Goal: Task Accomplishment & Management: Manage account settings

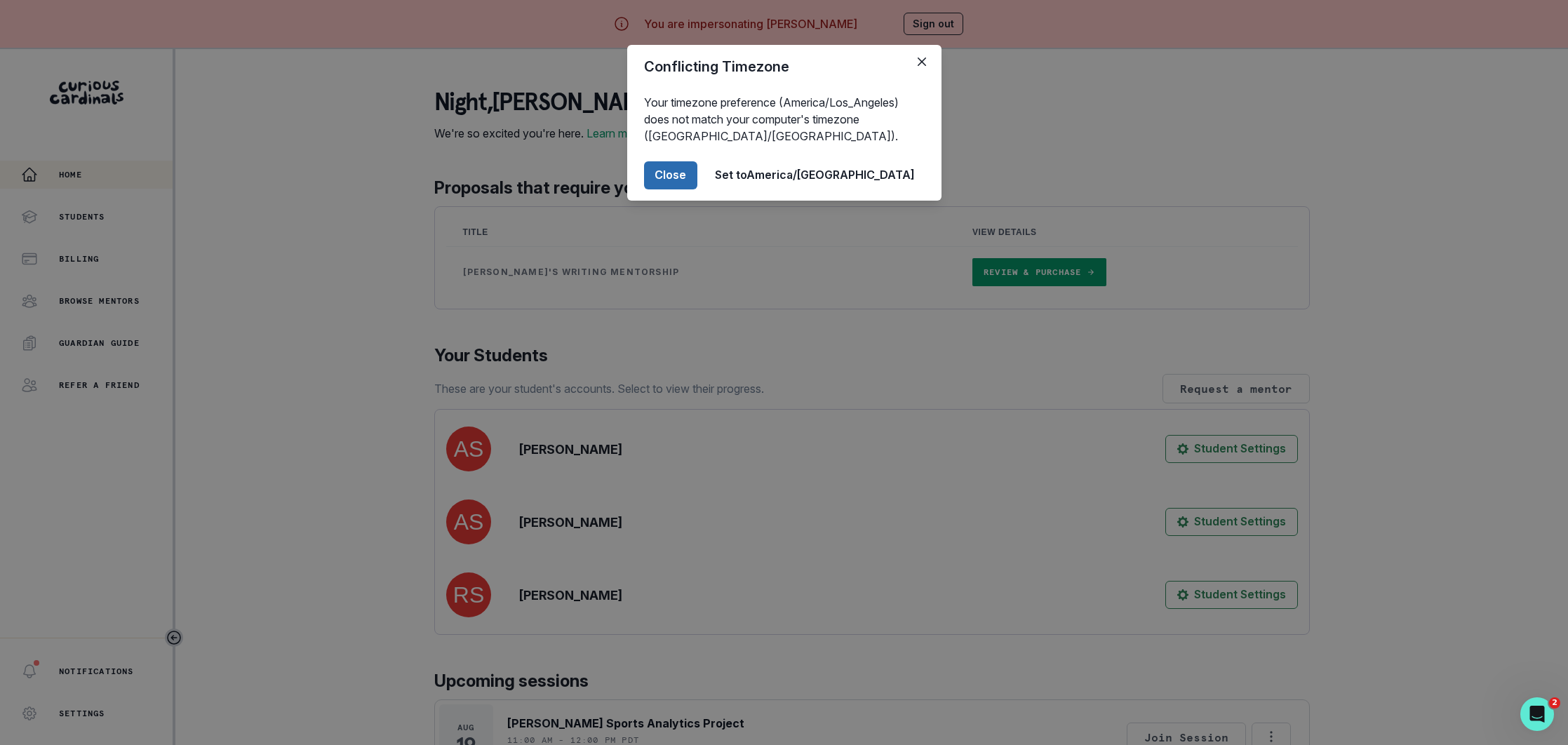
click at [697, 170] on button "Close" at bounding box center [670, 175] width 54 height 28
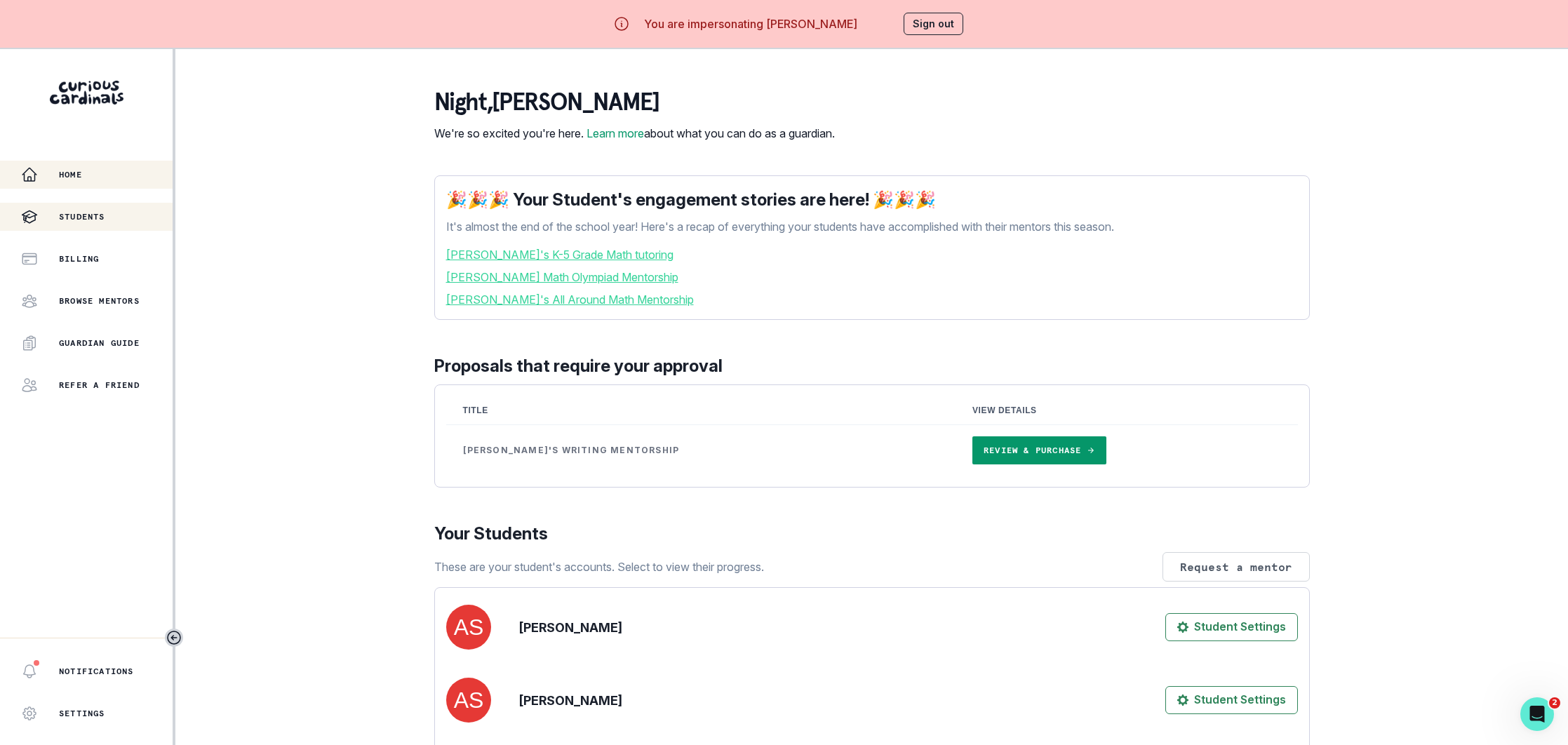
click at [109, 209] on div "Students" at bounding box center [96, 216] width 151 height 16
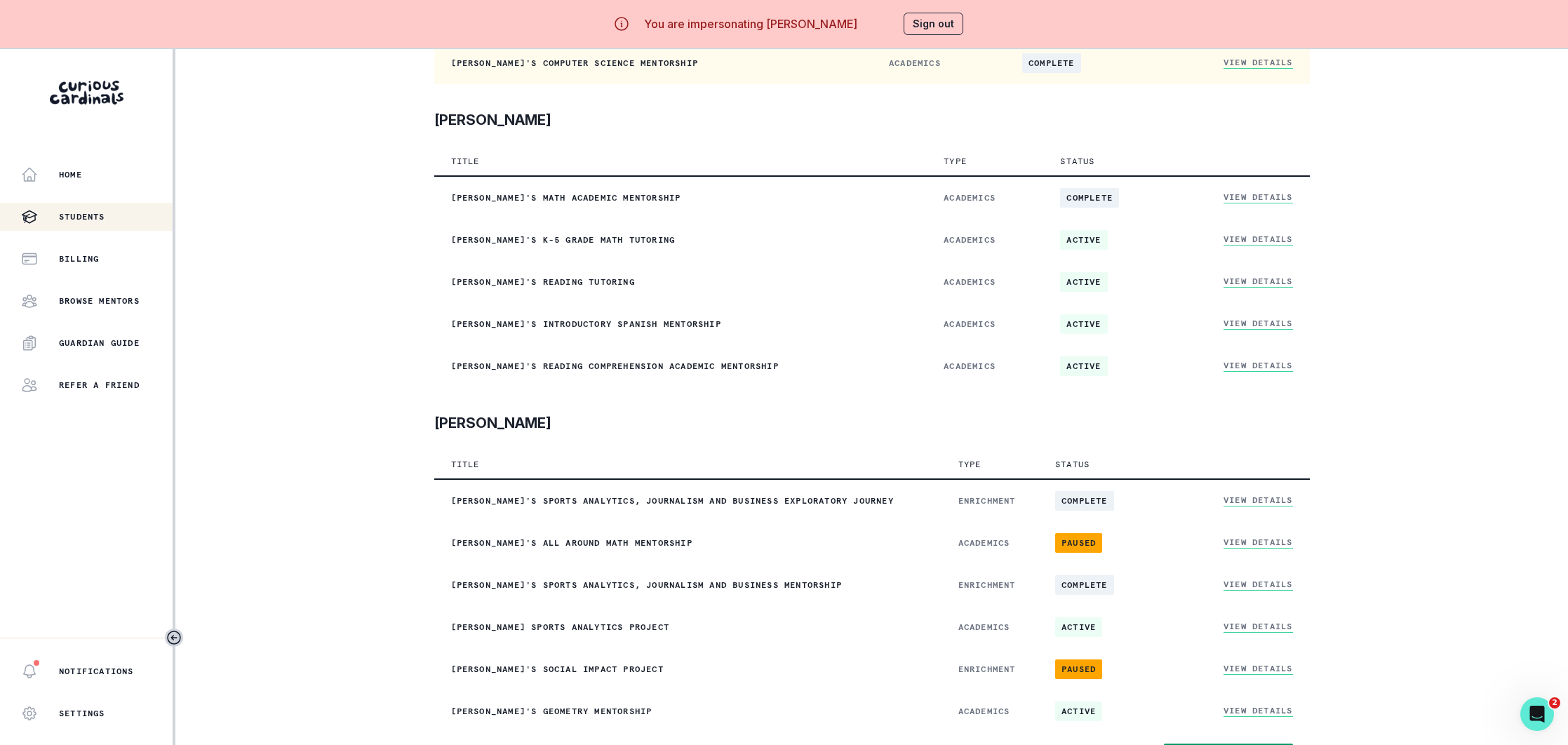
scroll to position [296, 0]
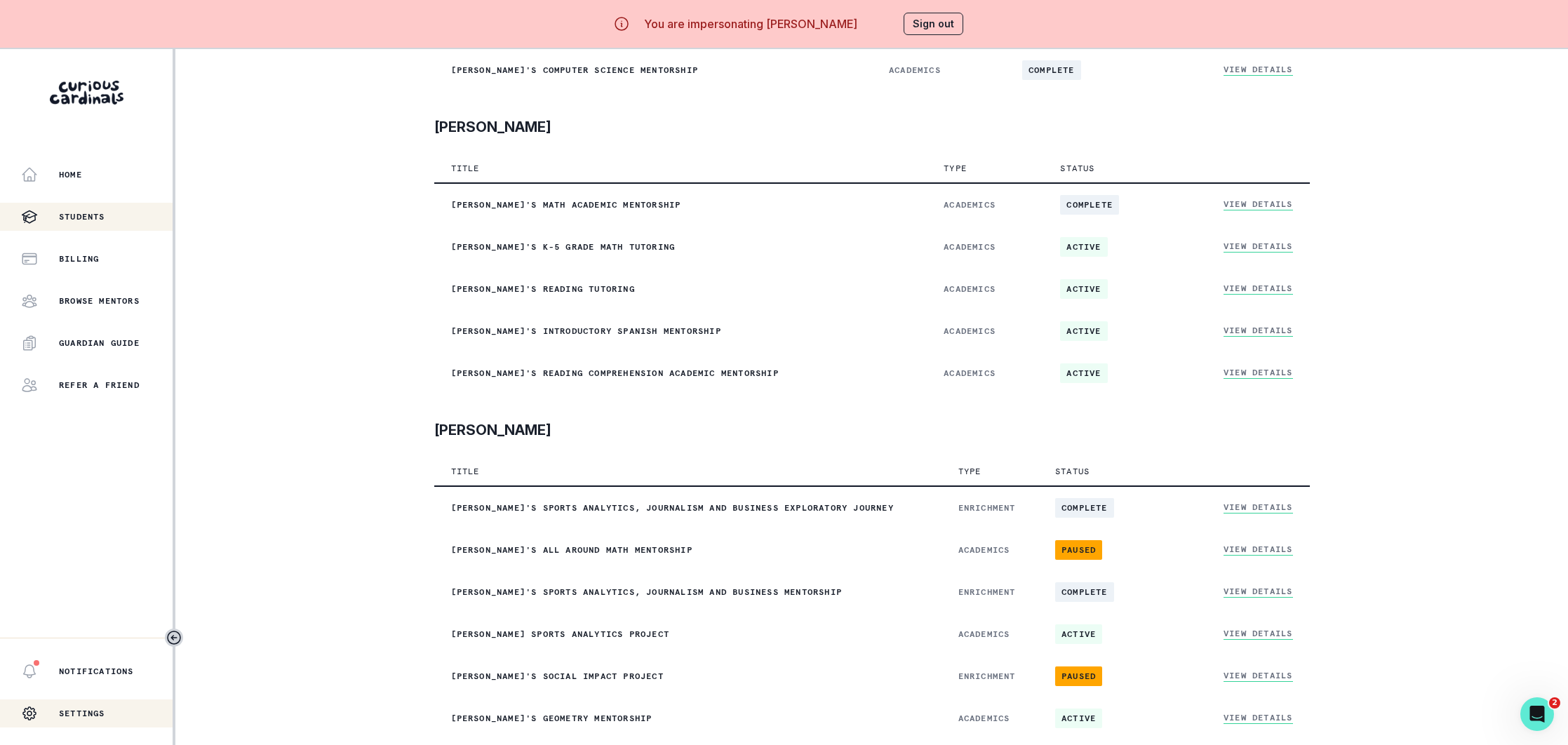
click at [88, 716] on p "Settings" at bounding box center [82, 713] width 47 height 11
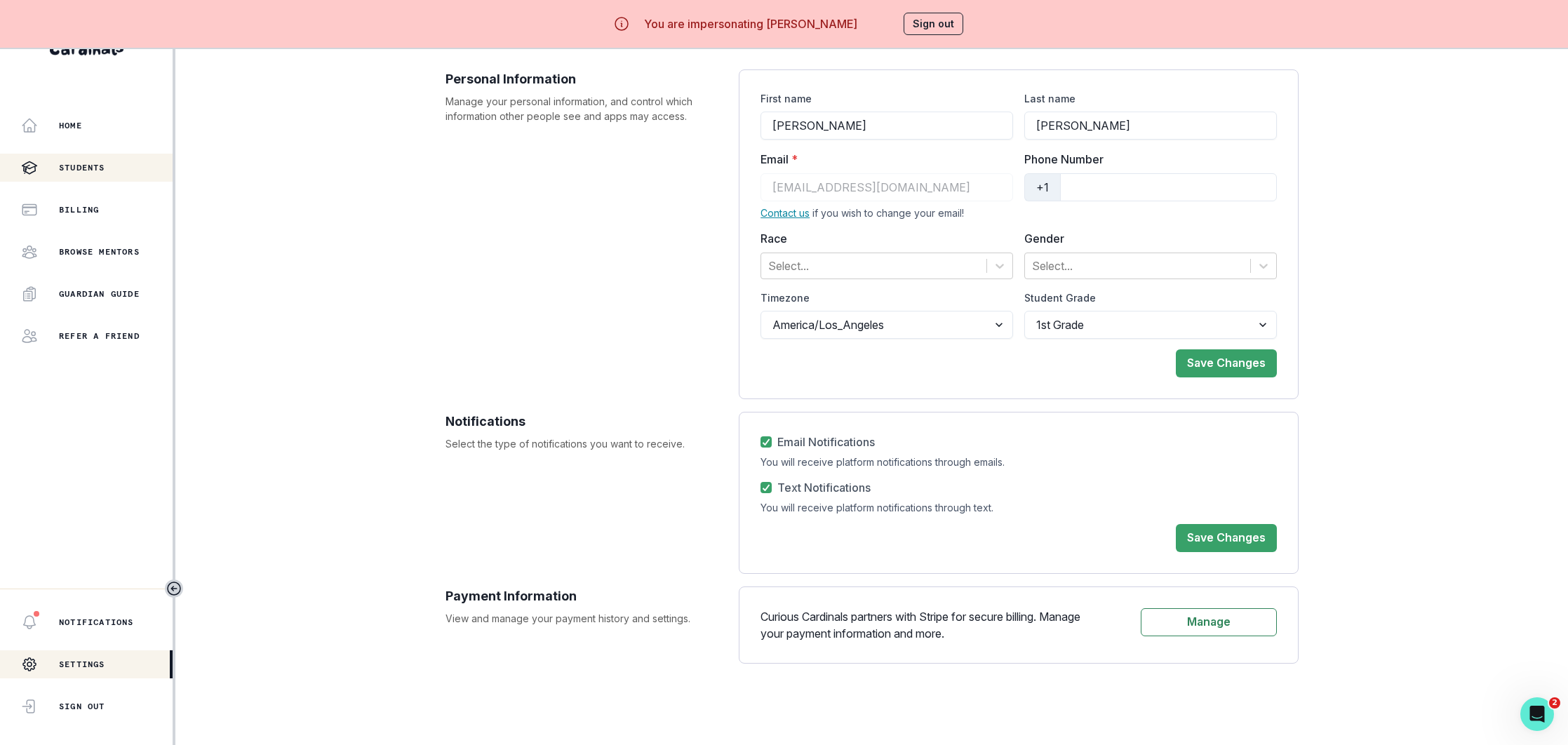
click at [84, 162] on p "Students" at bounding box center [82, 168] width 47 height 11
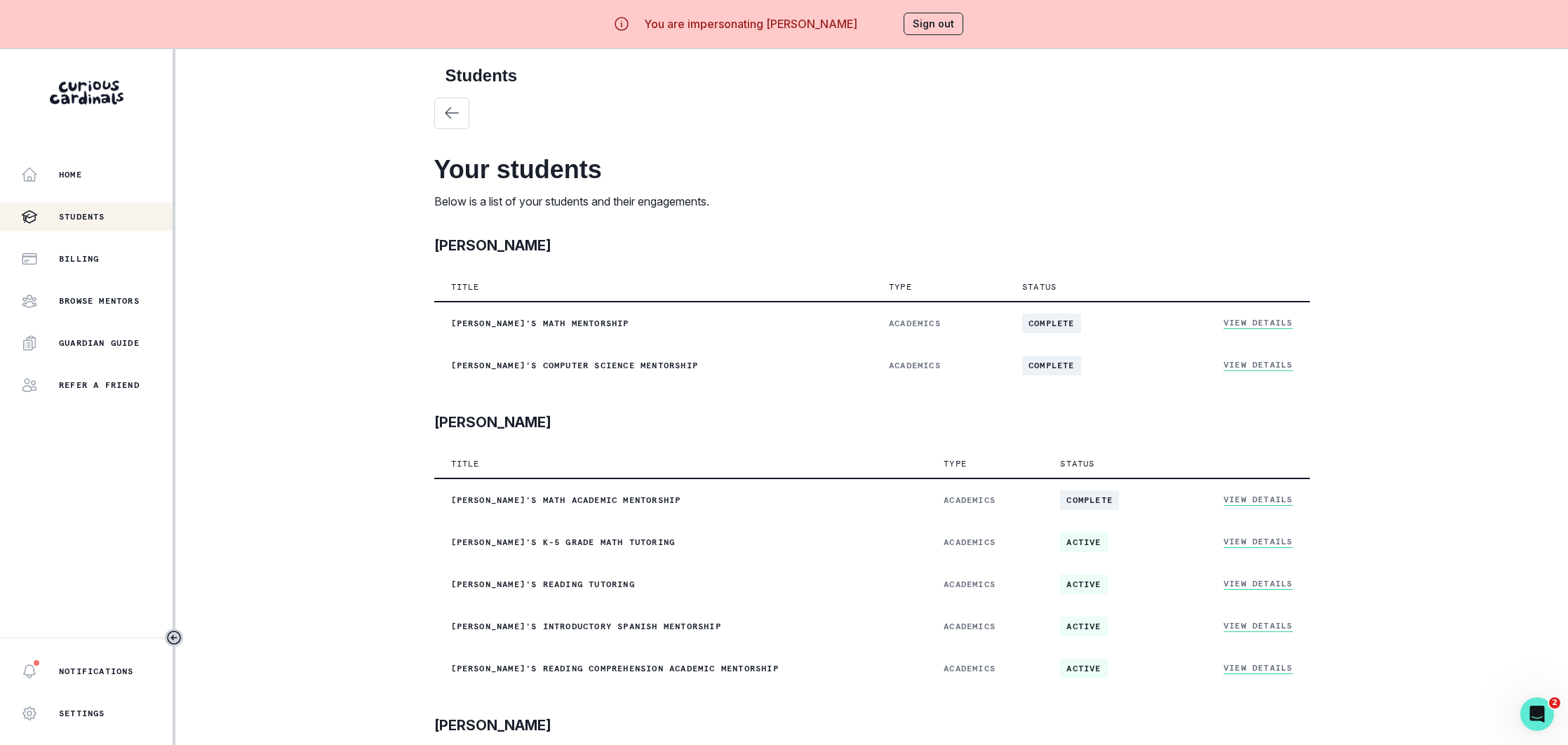
click at [930, 28] on button "Sign out" at bounding box center [933, 24] width 60 height 22
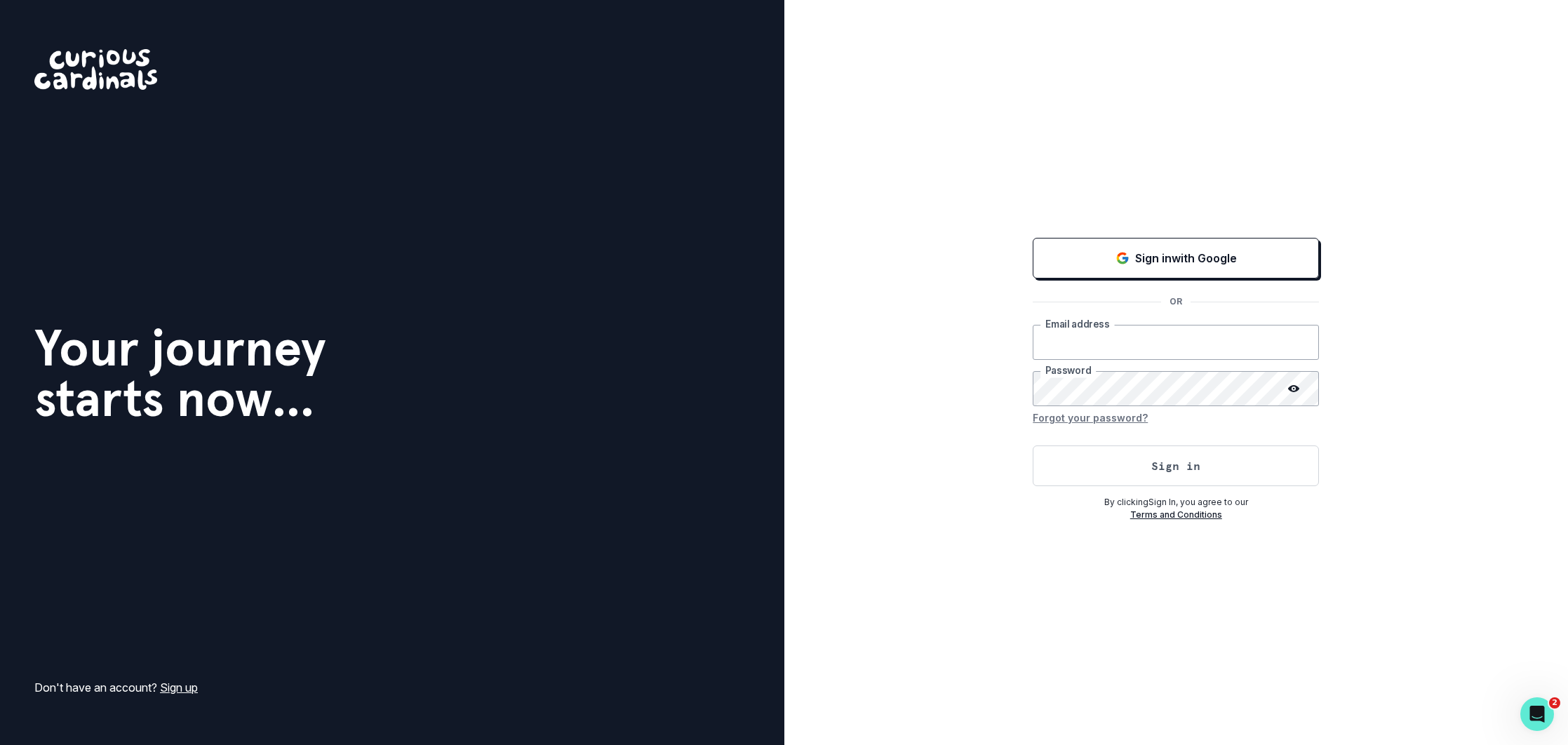
type input "[EMAIL_ADDRESS][DOMAIN_NAME]"
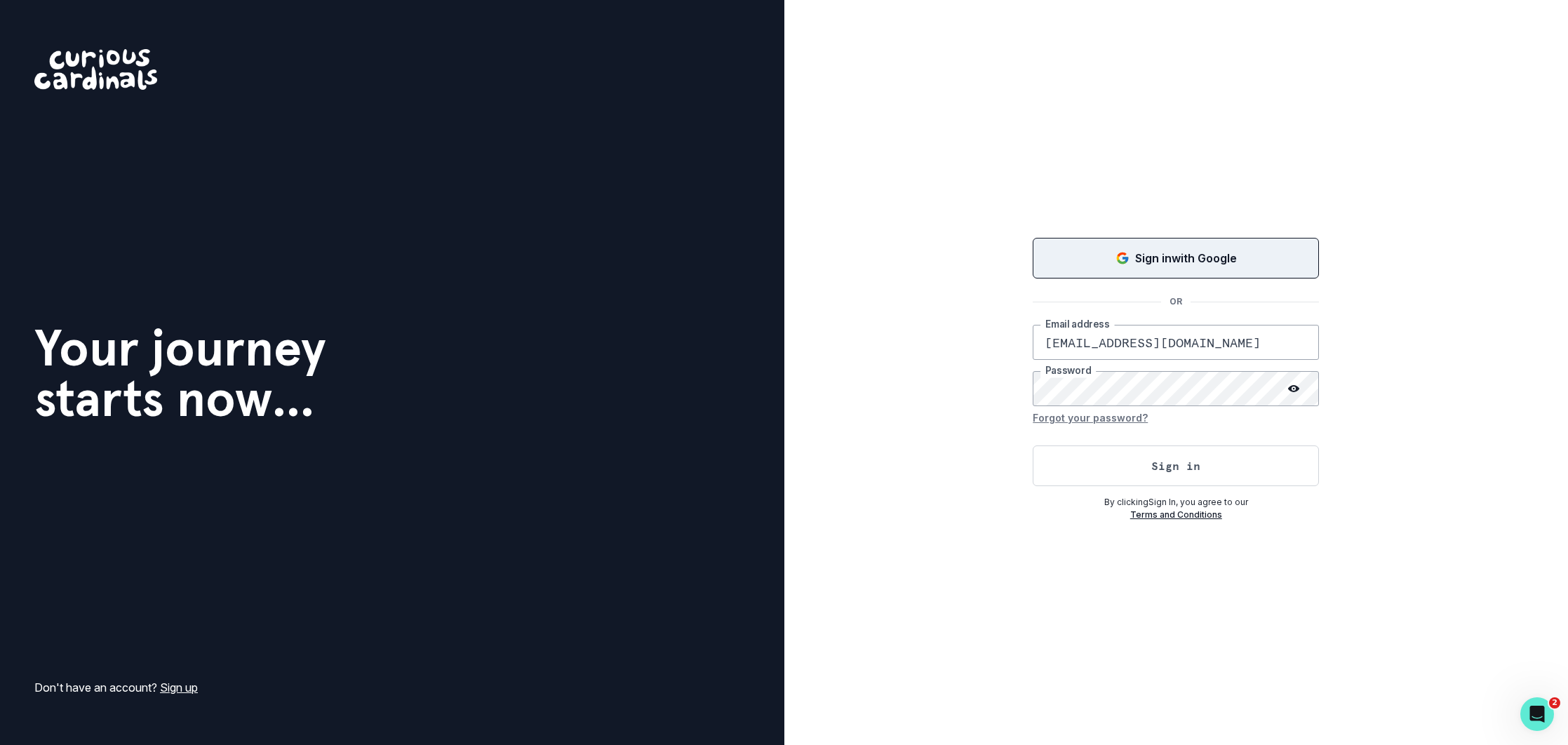
click at [1125, 241] on button "Sign in with Google" at bounding box center [1175, 258] width 286 height 41
